Goal: Complete application form: Complete application form

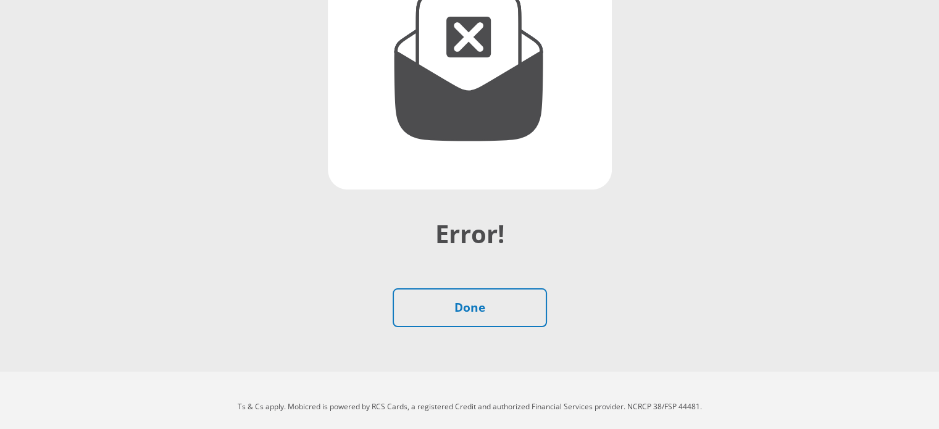
scroll to position [220, 0]
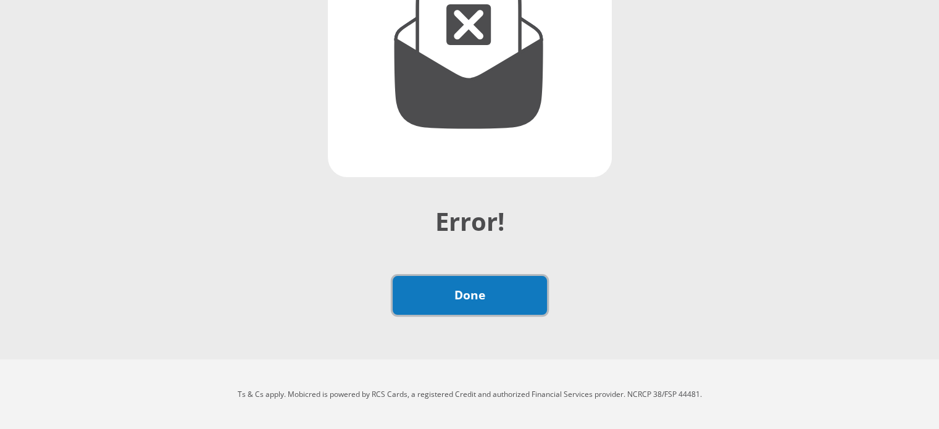
click at [481, 299] on link "Done" at bounding box center [470, 295] width 154 height 39
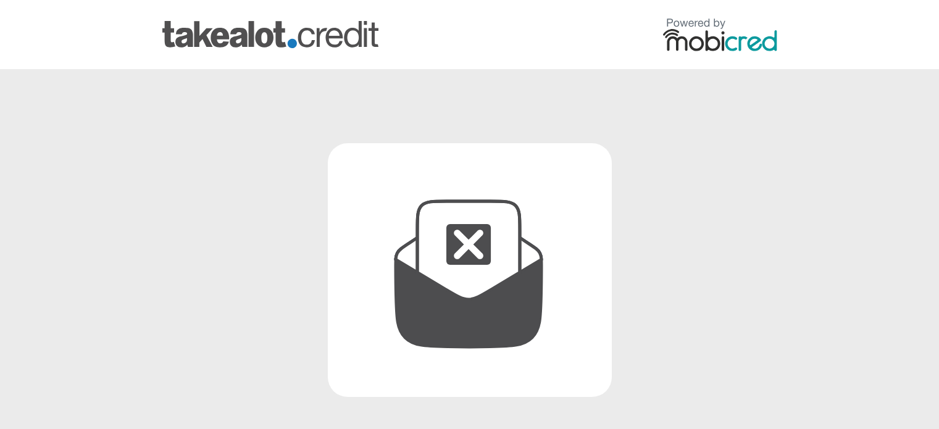
scroll to position [220, 0]
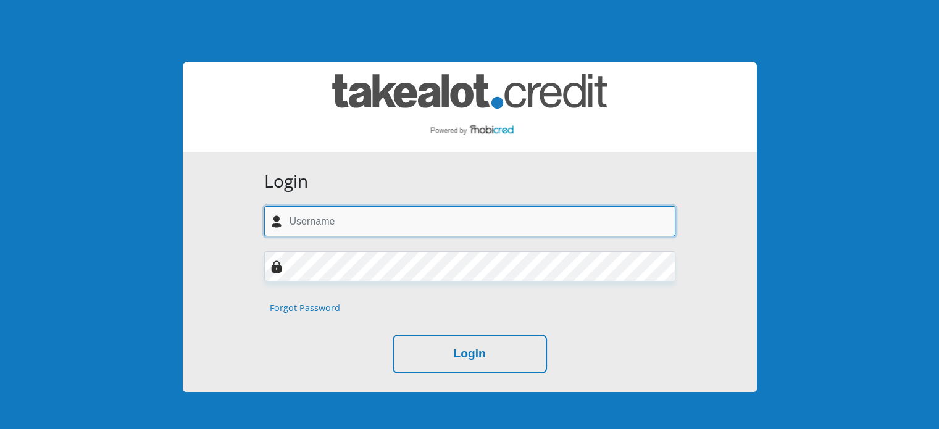
click at [304, 225] on input "text" at bounding box center [469, 221] width 411 height 30
type input "d"
click at [318, 222] on input "d" at bounding box center [469, 221] width 411 height 30
type input "Tashabothma@gmail.com"
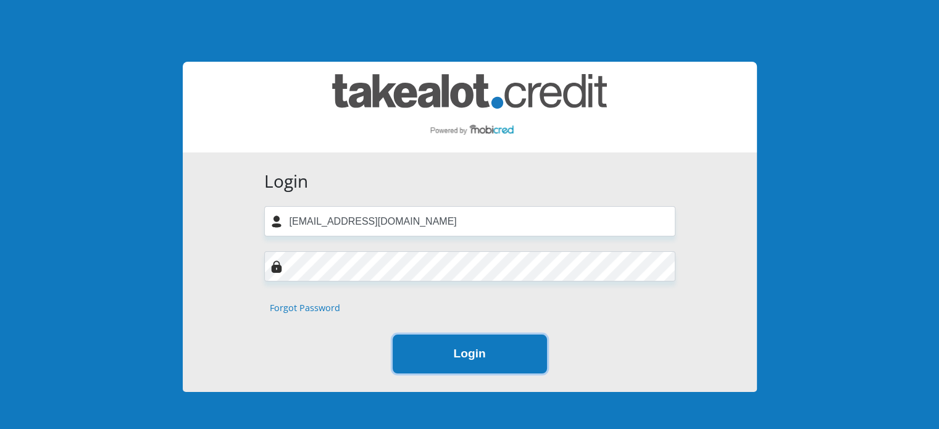
click at [461, 354] on button "Login" at bounding box center [470, 354] width 154 height 39
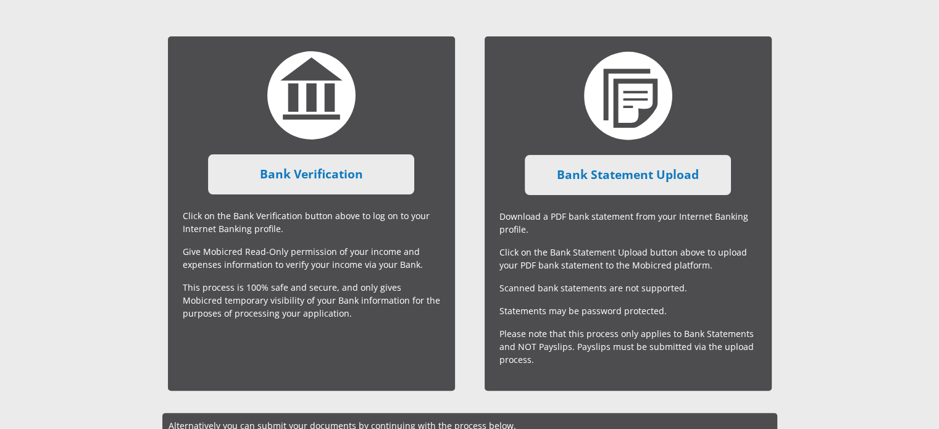
scroll to position [272, 0]
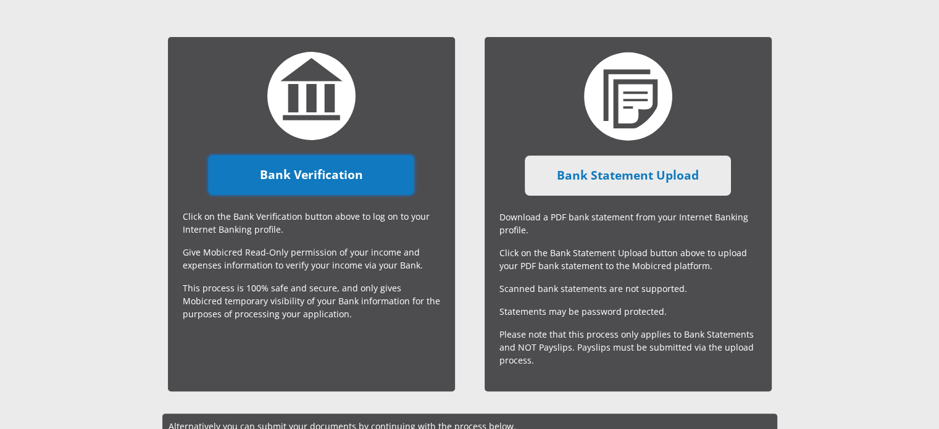
click at [357, 182] on link "Bank Verification" at bounding box center [311, 175] width 206 height 40
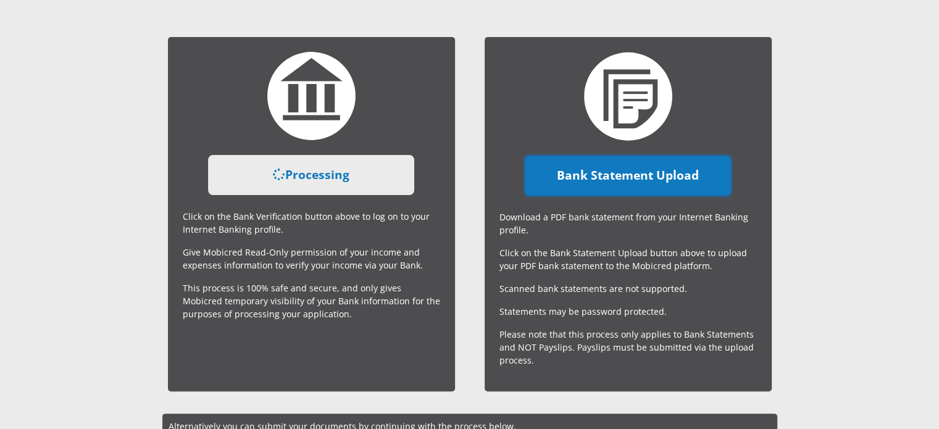
click at [577, 175] on link "Bank Statement Upload" at bounding box center [628, 176] width 206 height 40
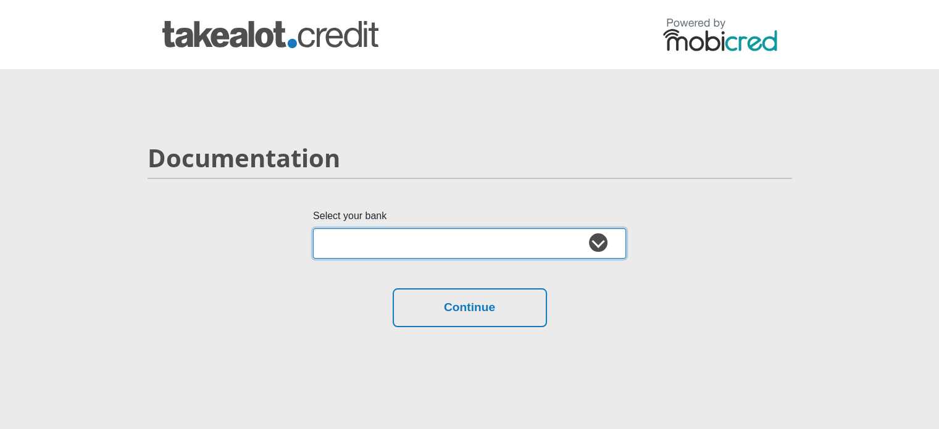
click at [373, 241] on select "Absa Capitec Bank Discovery Bank First National Bank Nedbank Standard Bank Tyme…" at bounding box center [469, 243] width 313 height 30
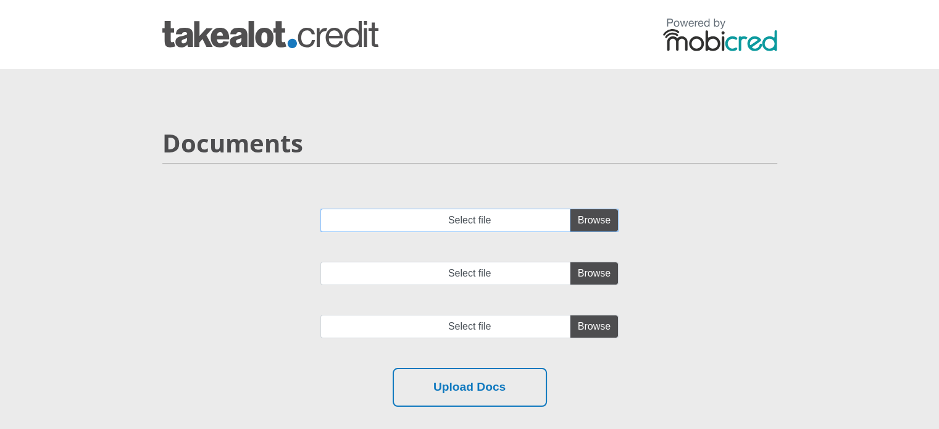
click at [588, 218] on input "Select file" at bounding box center [469, 220] width 298 height 23
type input "C:\fakepath\account_statement_1-Jul-2025_to_5-Oct-2025.pdf"
click at [607, 268] on input "Select file" at bounding box center [469, 273] width 298 height 23
type input "C:\fakepath\SBSA_Statement_2025-10-05_3months(1).pdf"
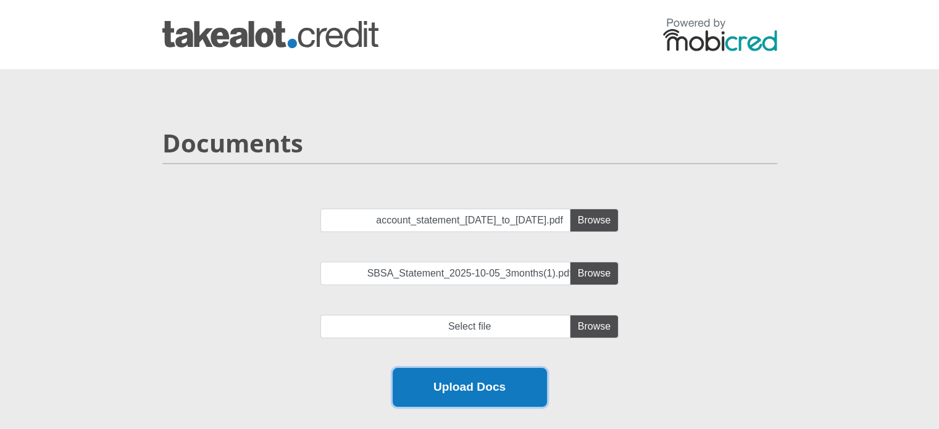
click at [489, 397] on button "Upload Docs" at bounding box center [470, 387] width 154 height 39
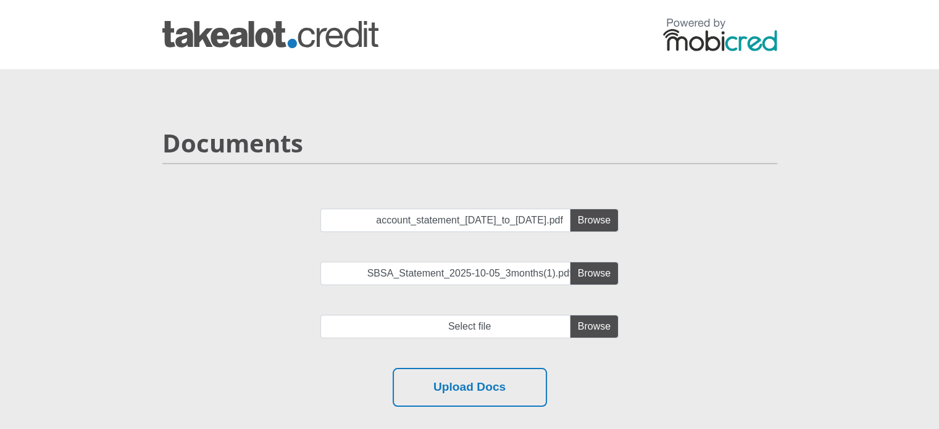
click at [480, 365] on div "account_statement_1-Jul-2025_to_5-Oct-2025.pdf SBSA_Statement_2025-10-05_3month…" at bounding box center [469, 288] width 633 height 159
click at [604, 331] on input "file" at bounding box center [469, 326] width 298 height 23
type input "C:\fakepath\SBSA_Statement_2025-10-05_3months(1).pdf"
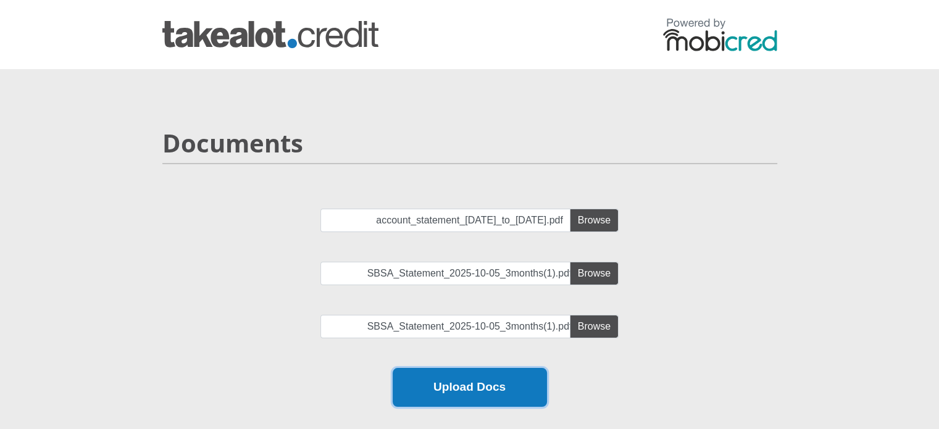
click at [470, 385] on button "Upload Docs" at bounding box center [470, 387] width 154 height 39
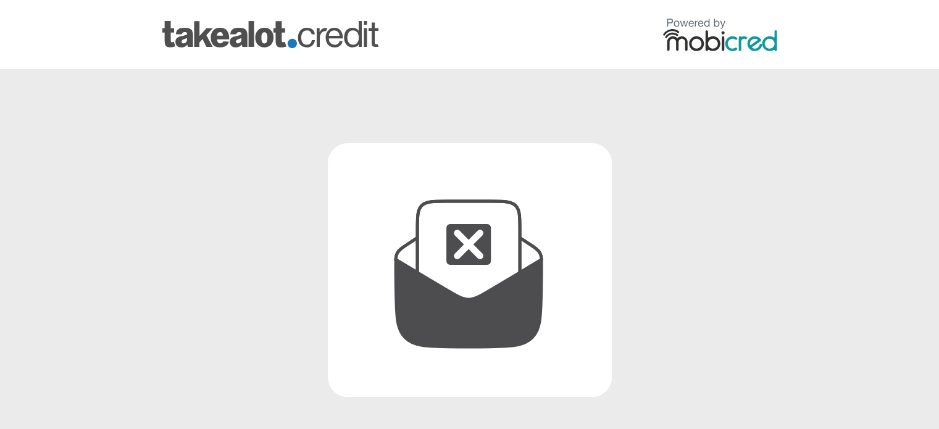
click at [288, 256] on div "Error! Upload of Docs failed. Please try again or contact us on [PHONE_NUMBER] …" at bounding box center [470, 331] width 704 height 434
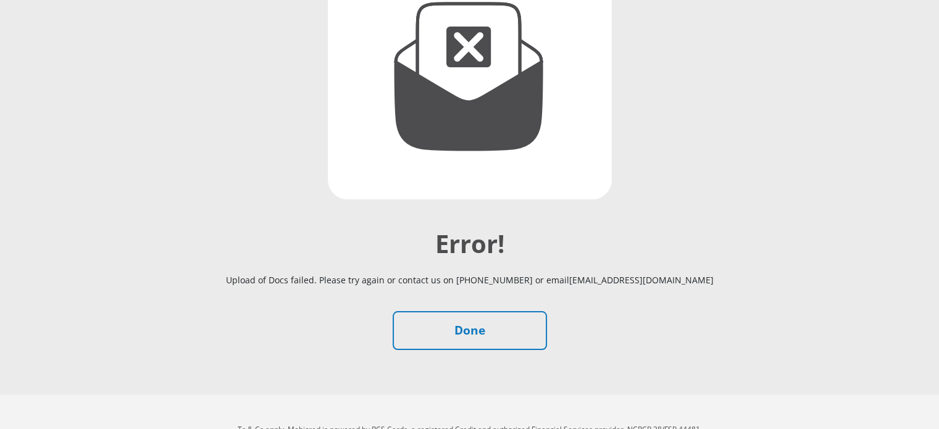
scroll to position [199, 0]
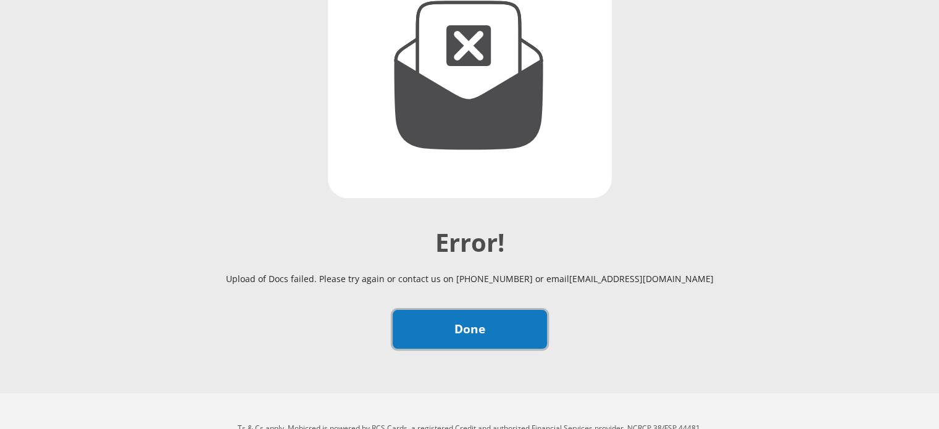
click at [491, 325] on link "Done" at bounding box center [470, 329] width 154 height 39
